Goal: Transaction & Acquisition: Purchase product/service

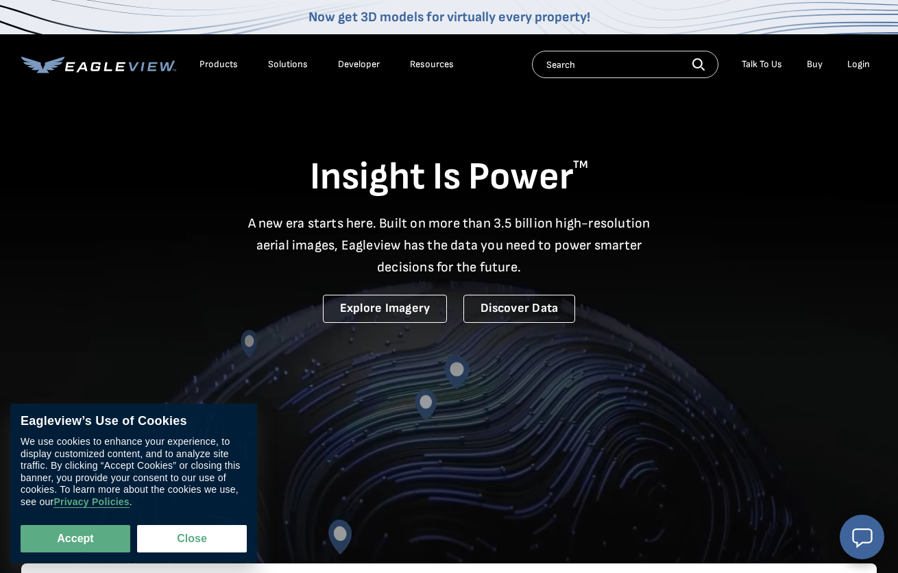
click at [850, 63] on div "Login" at bounding box center [858, 64] width 23 height 12
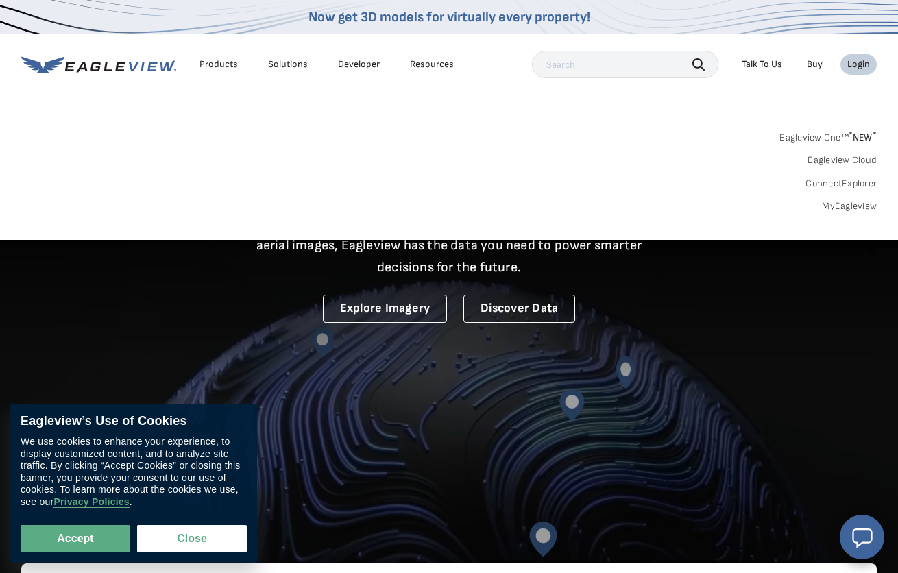
click at [839, 202] on link "MyEagleview" at bounding box center [849, 206] width 55 height 12
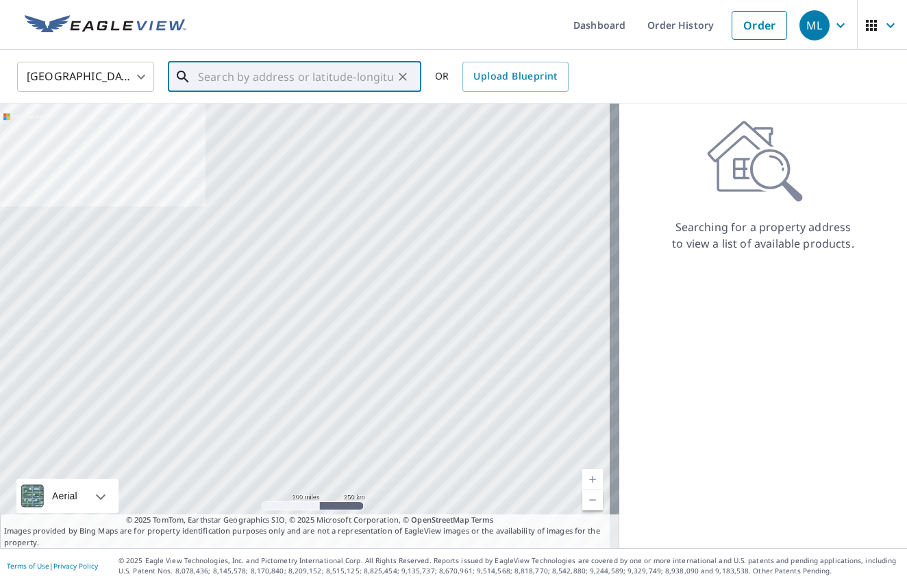
click at [279, 82] on input "text" at bounding box center [295, 77] width 195 height 38
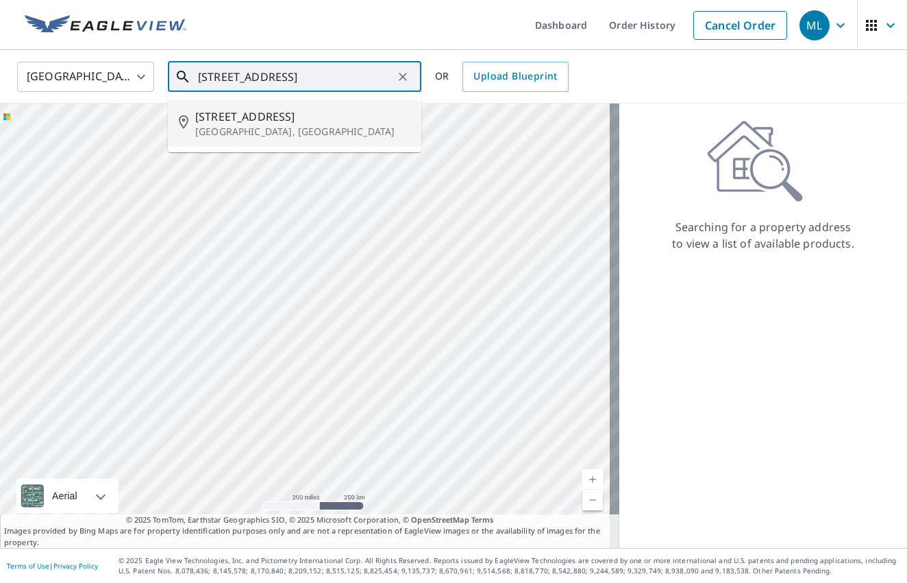
click at [339, 119] on span "[STREET_ADDRESS]" at bounding box center [302, 116] width 215 height 16
type input "[STREET_ADDRESS]"
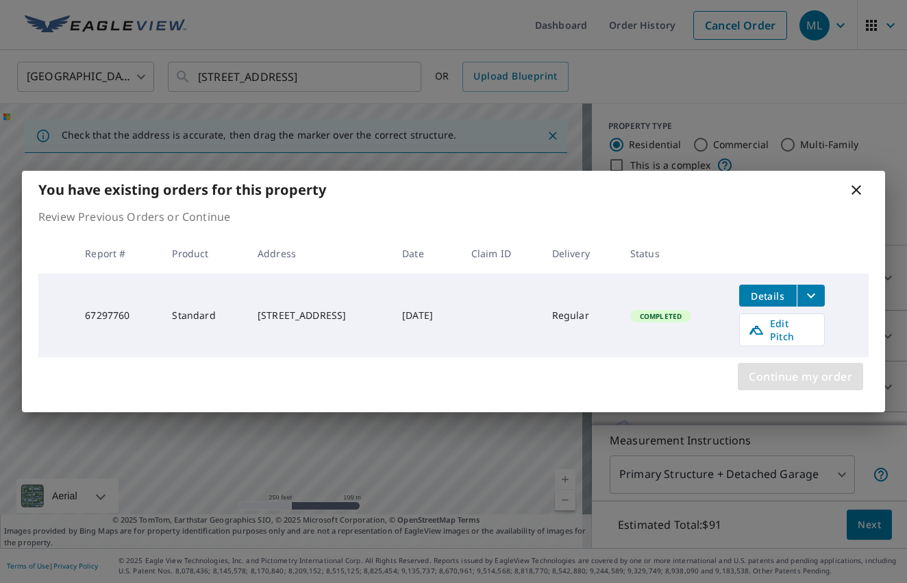
click at [769, 372] on span "Continue my order" at bounding box center [800, 376] width 103 height 19
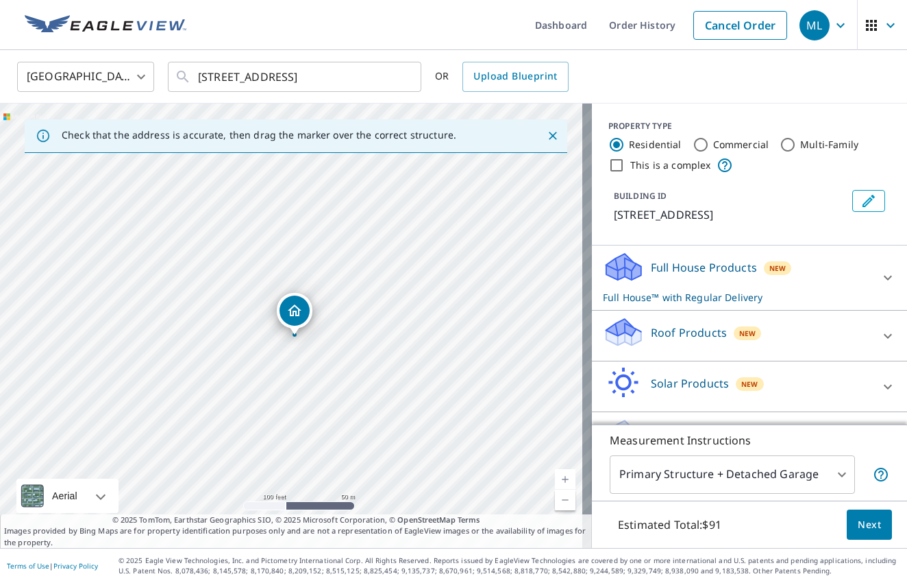
click at [826, 324] on div "Roof Products New" at bounding box center [737, 335] width 269 height 39
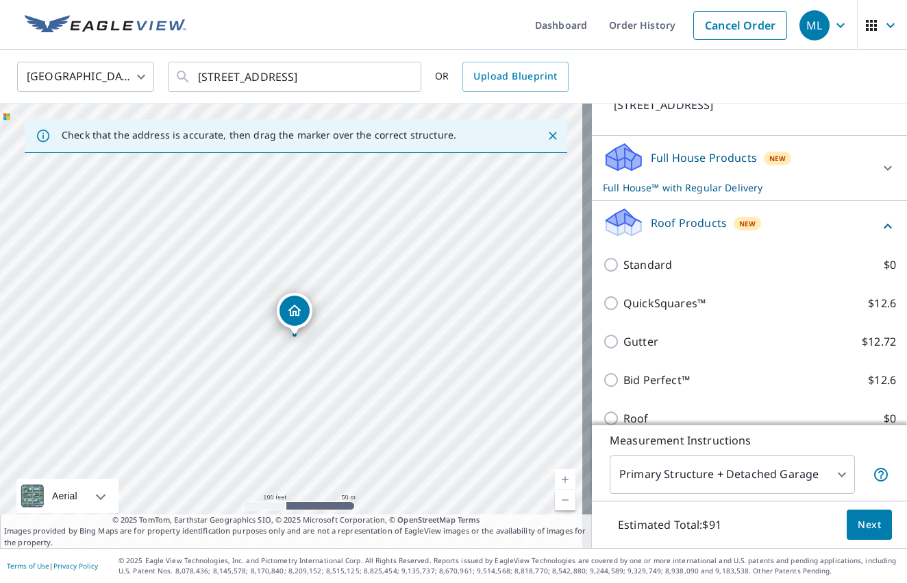
scroll to position [132, 0]
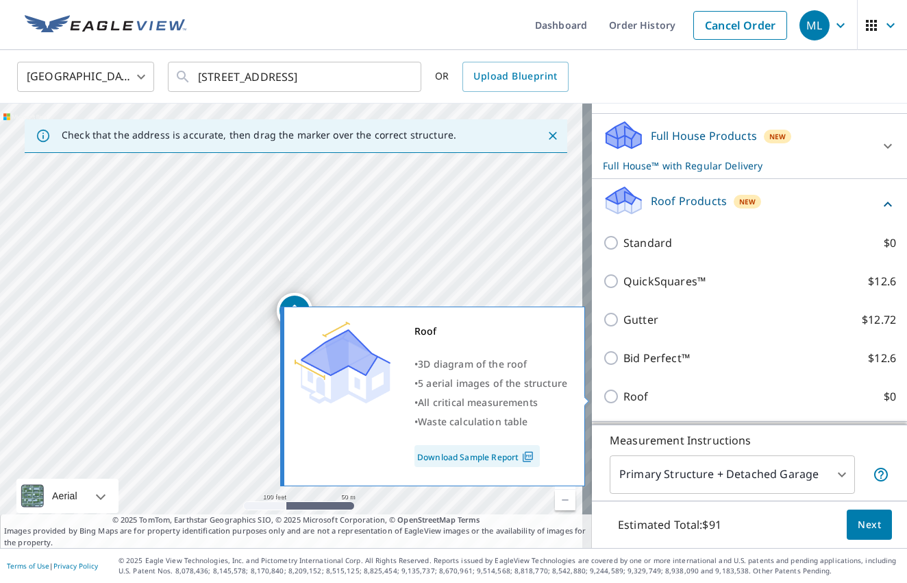
click at [607, 395] on input "Roof $0" at bounding box center [613, 396] width 21 height 16
checkbox input "true"
type input "3"
checkbox input "false"
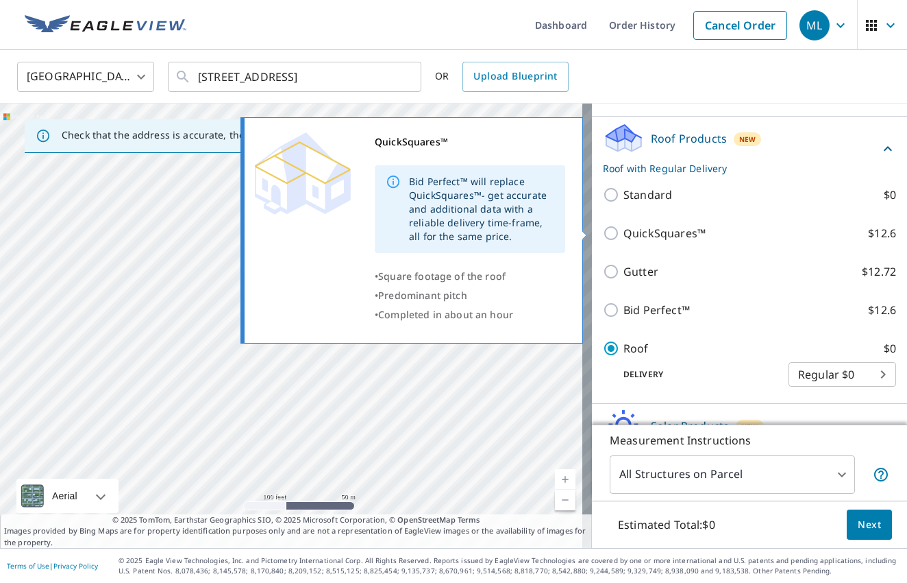
scroll to position [145, 0]
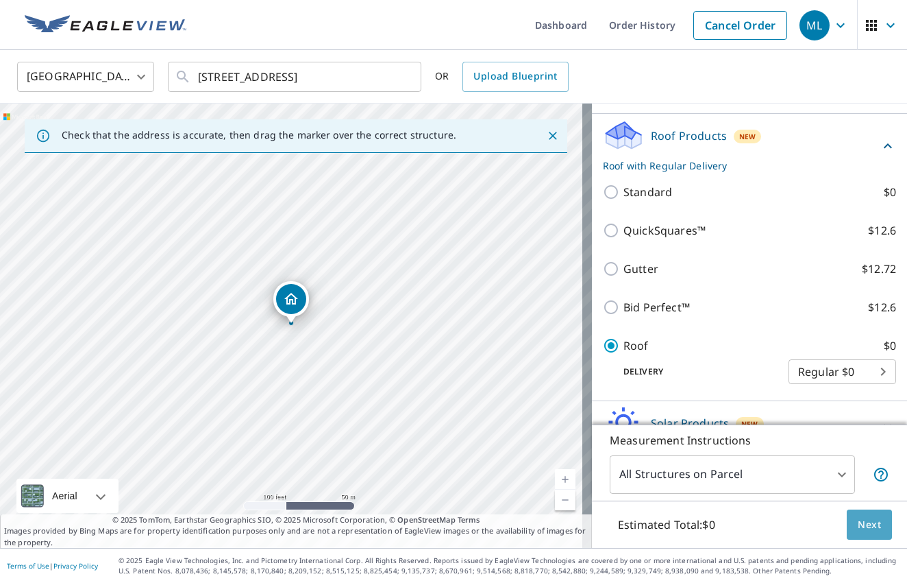
click at [876, 533] on button "Next" at bounding box center [869, 524] width 45 height 31
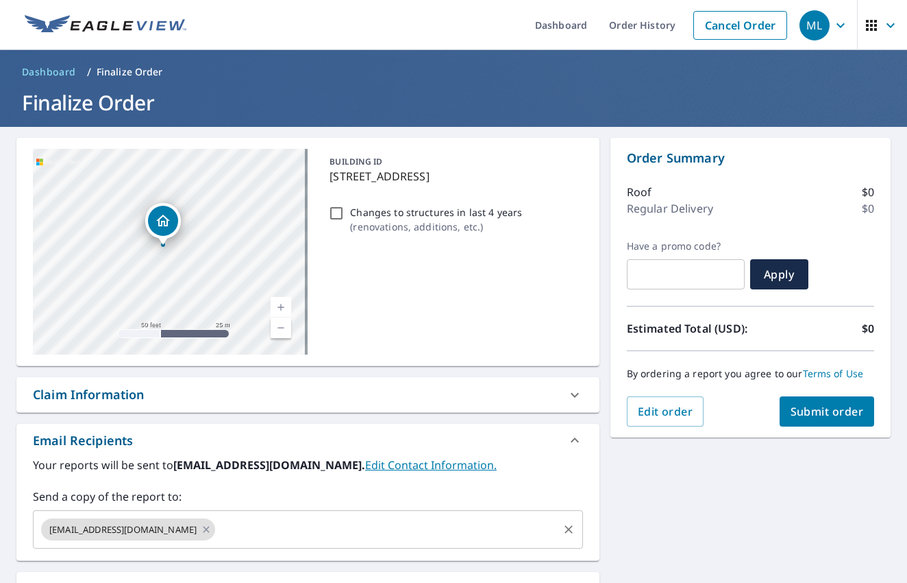
click at [289, 536] on input "text" at bounding box center [386, 529] width 339 height 26
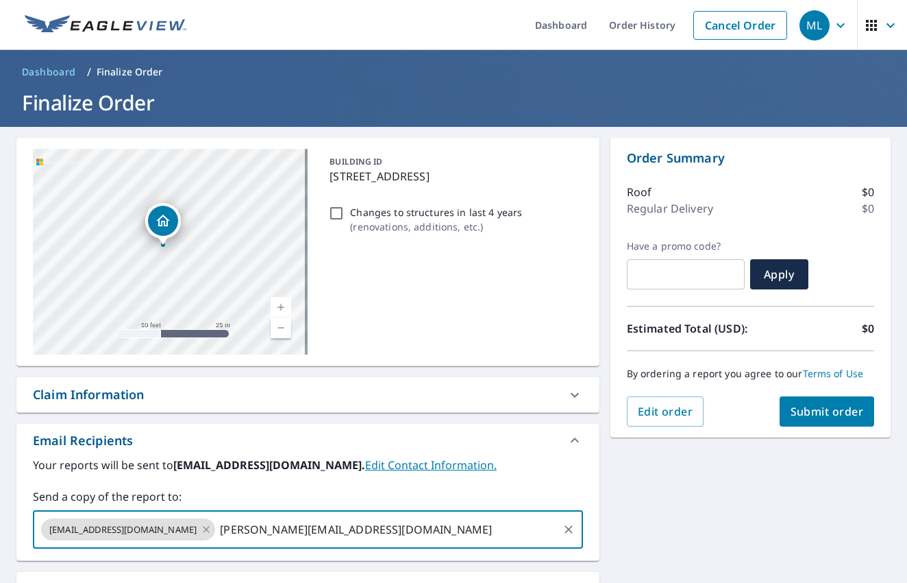
type input "[PERSON_NAME][EMAIL_ADDRESS][DOMAIN_NAME]"
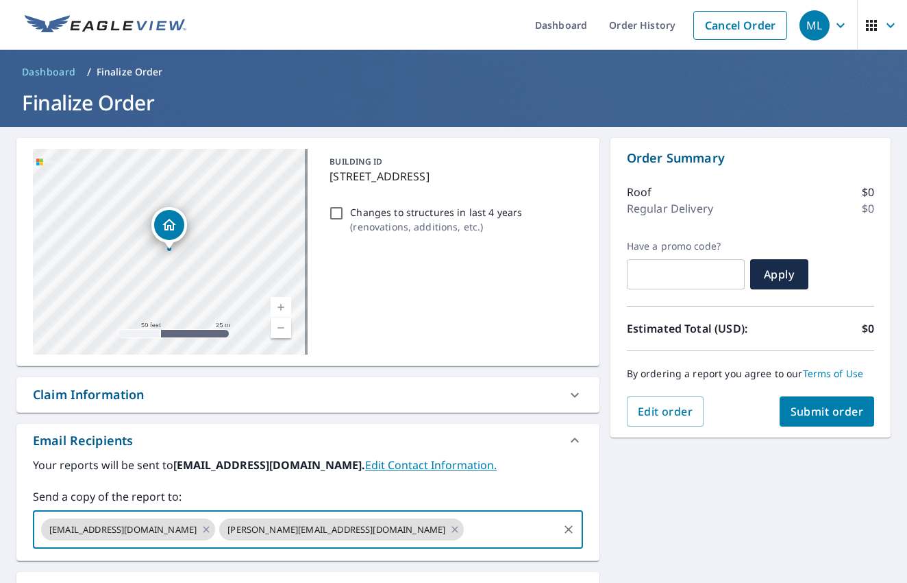
click at [635, 474] on div "[STREET_ADDRESS] Aerial Road A standard road map Aerial A detailed look from ab…" at bounding box center [453, 415] width 907 height 576
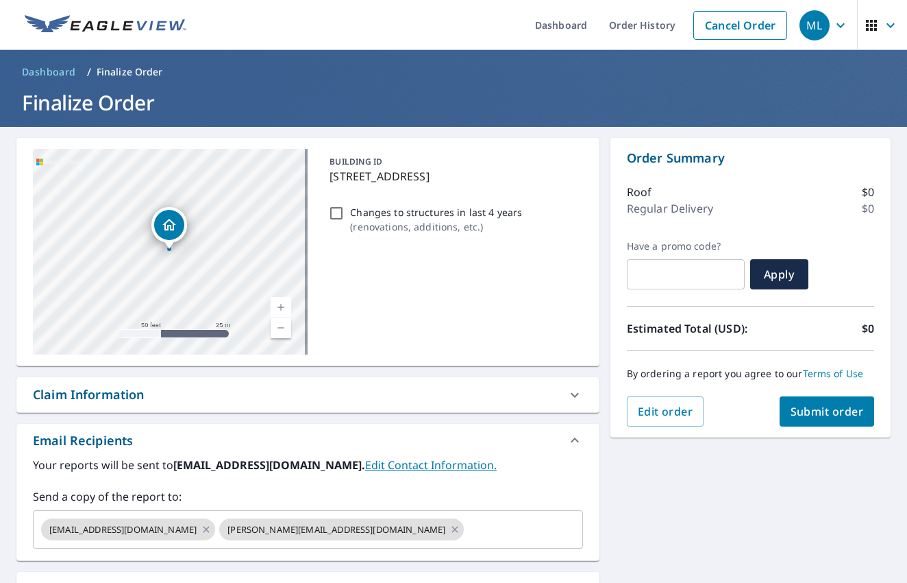
click at [849, 415] on span "Submit order" at bounding box center [827, 411] width 73 height 15
checkbox input "true"
